Goal: Navigation & Orientation: Go to known website

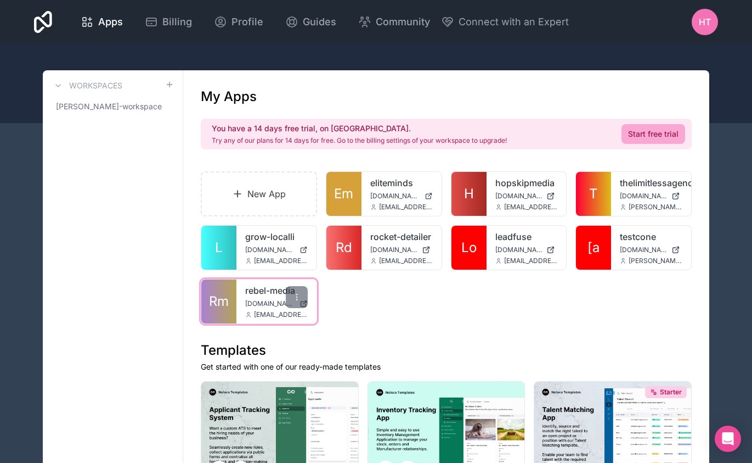
click at [261, 293] on link "rebel-media" at bounding box center [276, 290] width 63 height 13
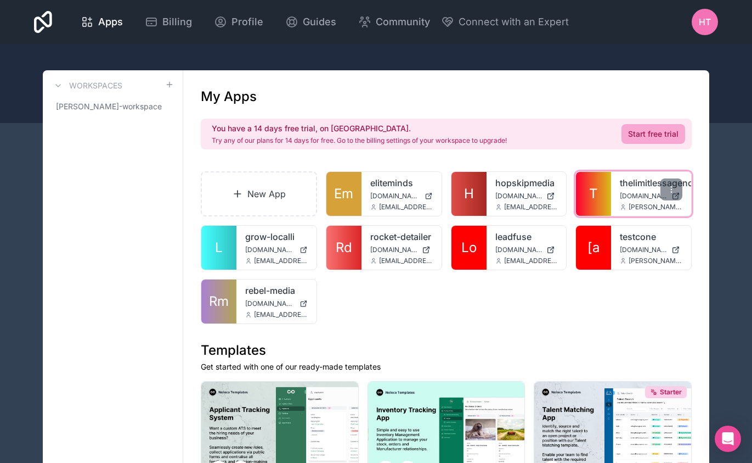
click at [635, 183] on link "thelimitlessagency" at bounding box center [651, 182] width 63 height 13
